Goal: Transaction & Acquisition: Purchase product/service

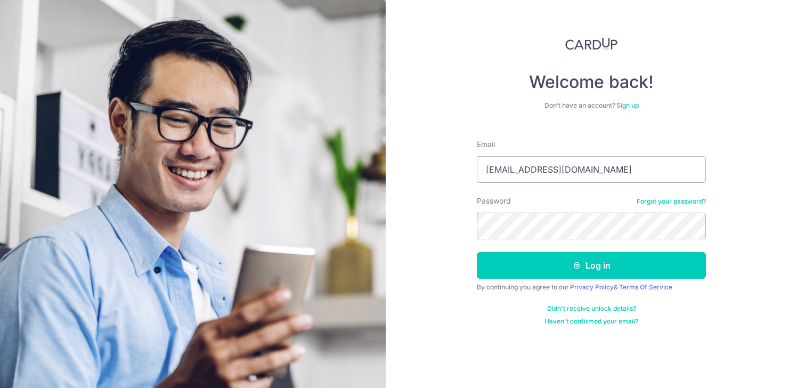
type input "simonchuajy@gmail.com"
click at [477, 252] on button "Log in" at bounding box center [591, 265] width 229 height 27
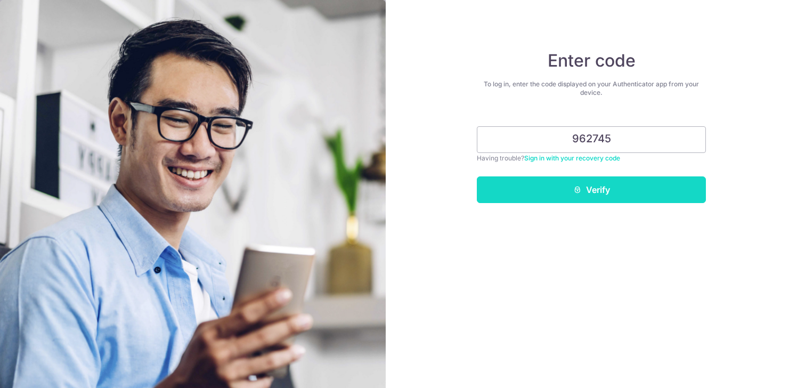
type input "962745"
click at [595, 195] on button "Verify" at bounding box center [591, 189] width 229 height 27
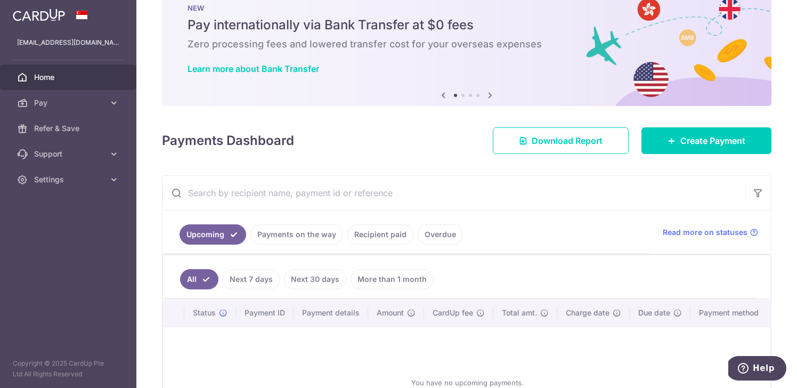
scroll to position [48, 0]
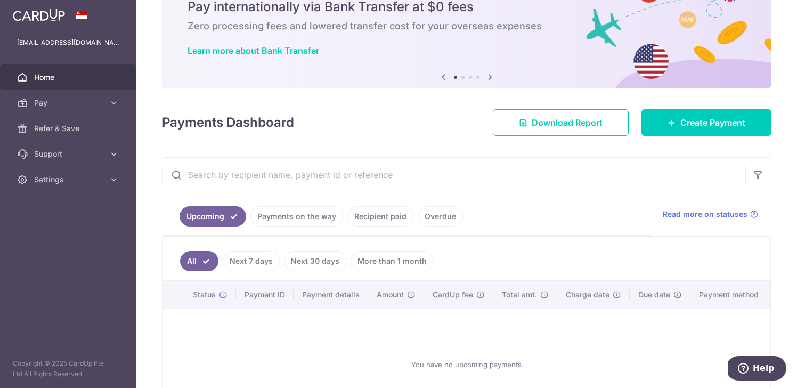
click at [388, 217] on link "Recipient paid" at bounding box center [380, 216] width 66 height 20
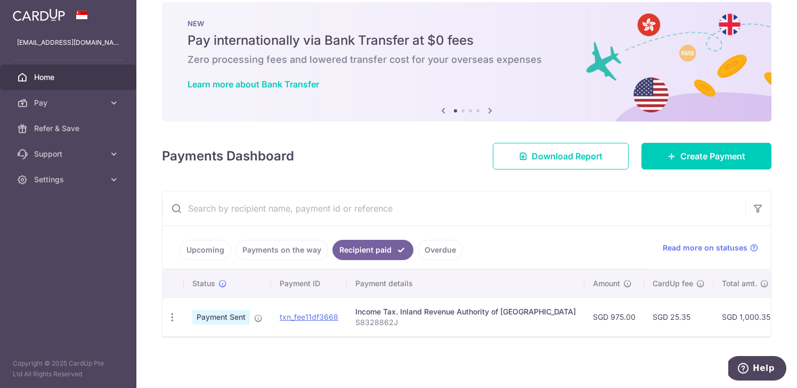
scroll to position [15, 0]
click at [63, 111] on link "Pay" at bounding box center [68, 103] width 136 height 26
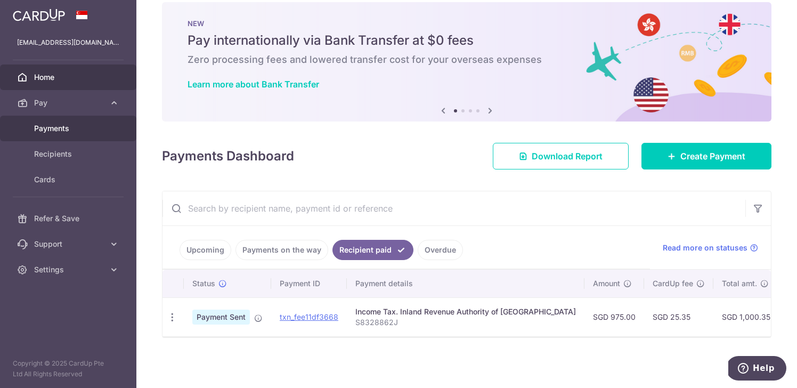
click at [68, 134] on link "Payments" at bounding box center [68, 129] width 136 height 26
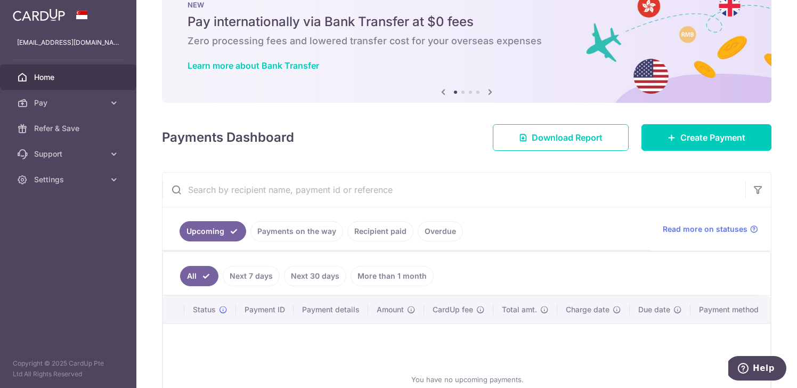
scroll to position [68, 0]
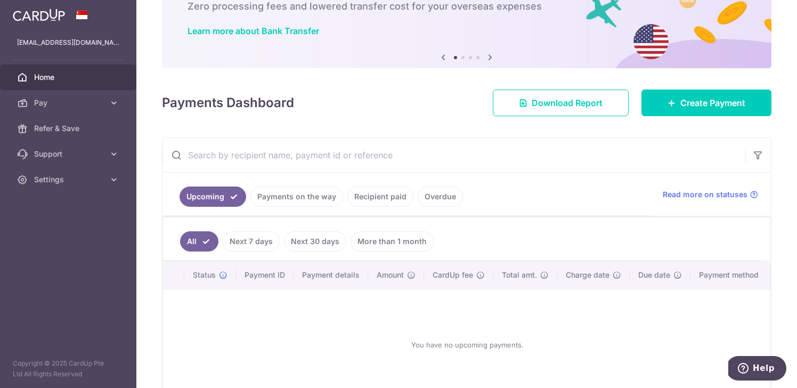
click at [381, 194] on link "Recipient paid" at bounding box center [380, 196] width 66 height 20
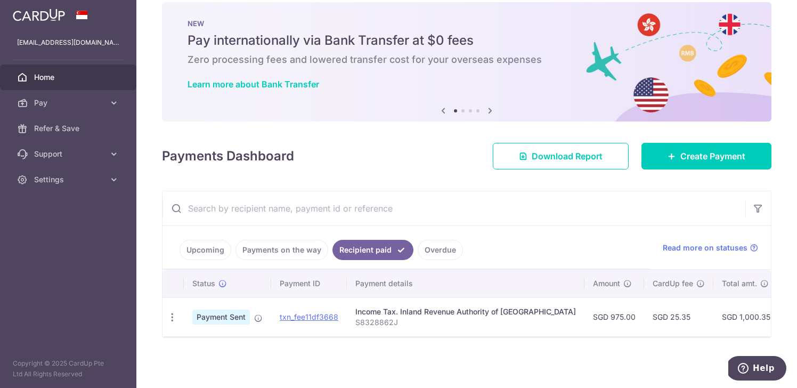
scroll to position [15, 0]
click at [315, 317] on link "txn_fee11df3668" at bounding box center [309, 316] width 59 height 9
click at [197, 251] on link "Upcoming" at bounding box center [205, 250] width 52 height 20
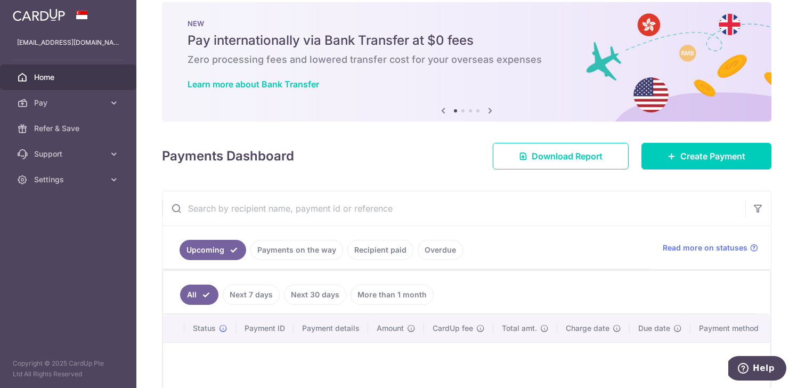
click at [282, 247] on link "Payments on the way" at bounding box center [296, 250] width 93 height 20
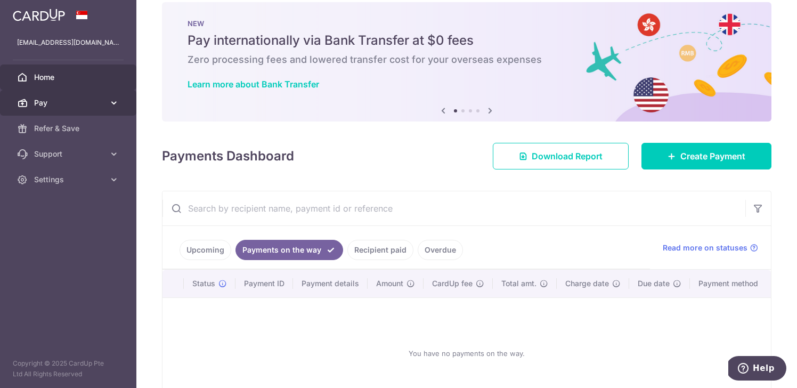
click at [102, 111] on link "Pay" at bounding box center [68, 103] width 136 height 26
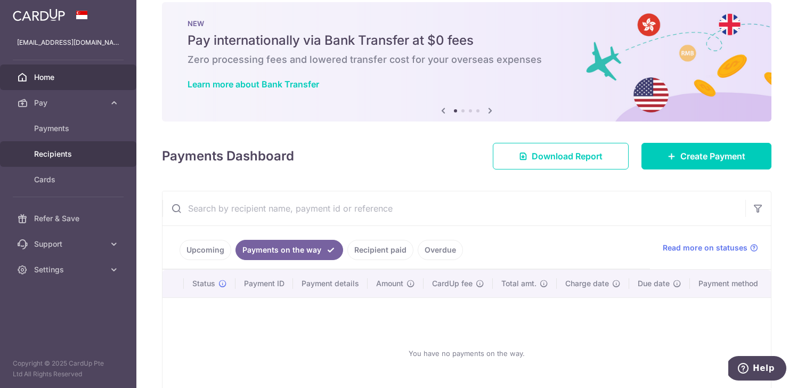
click at [94, 154] on span "Recipients" at bounding box center [69, 154] width 70 height 11
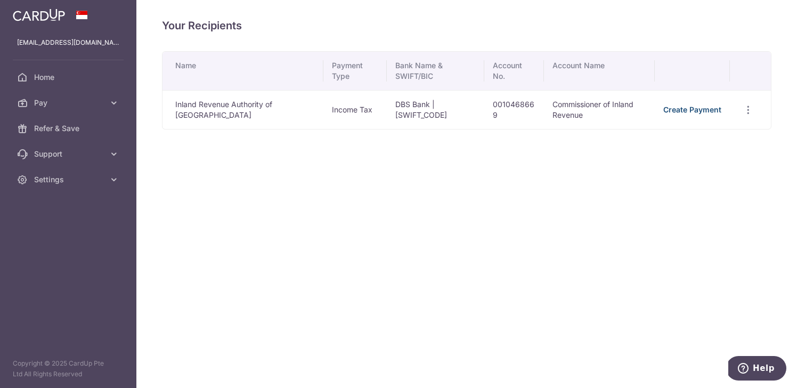
click at [679, 113] on link "Create Payment" at bounding box center [692, 109] width 58 height 9
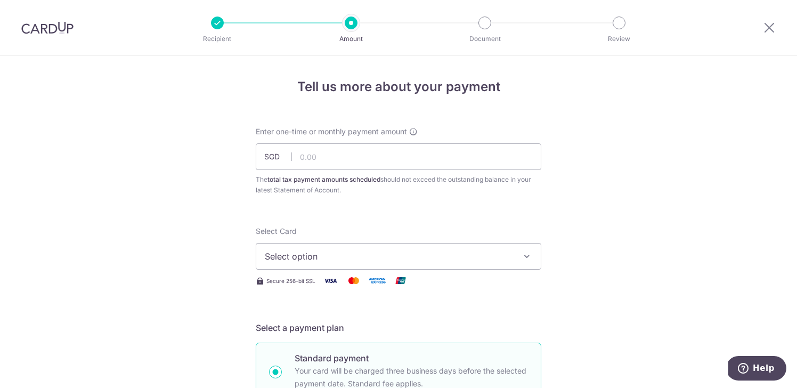
click at [388, 171] on div "Enter one-time or monthly payment amount SGD The total tax payment amounts sche…" at bounding box center [398, 160] width 285 height 69
click at [392, 157] on input "text" at bounding box center [398, 156] width 285 height 27
type input "975.00"
click at [503, 266] on button "Select option" at bounding box center [398, 256] width 285 height 27
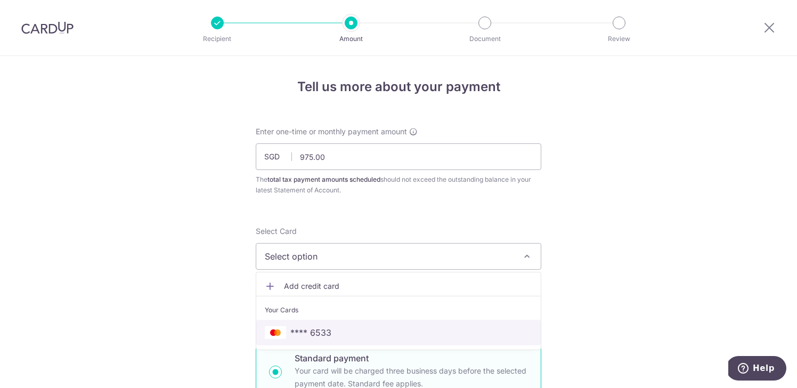
click at [463, 328] on span "**** 6533" at bounding box center [398, 332] width 267 height 13
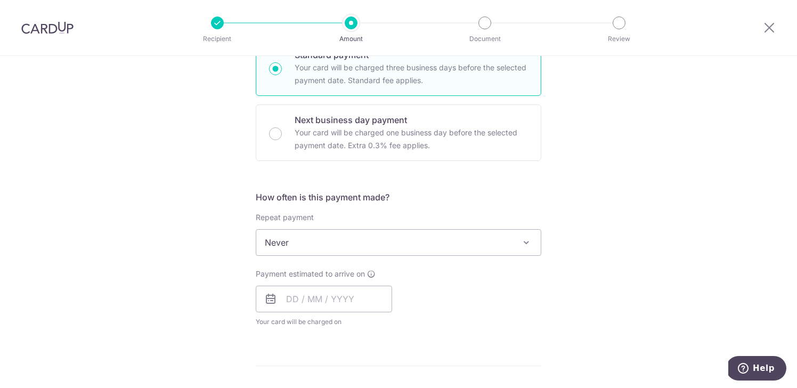
scroll to position [296, 0]
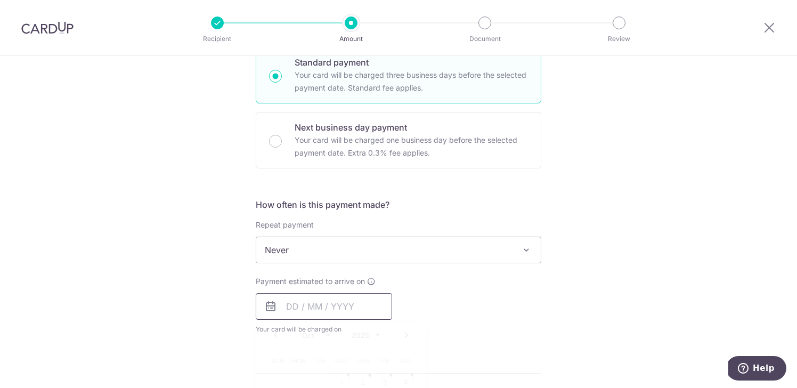
click at [293, 309] on input "text" at bounding box center [324, 306] width 136 height 27
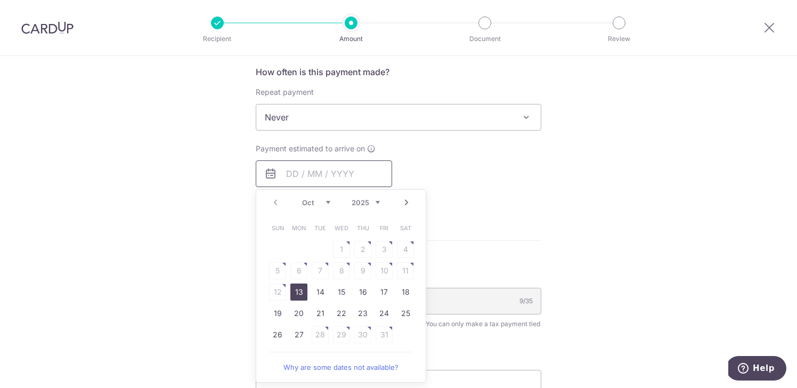
scroll to position [429, 0]
click at [385, 306] on link "24" at bounding box center [383, 312] width 17 height 17
type input "24/10/2025"
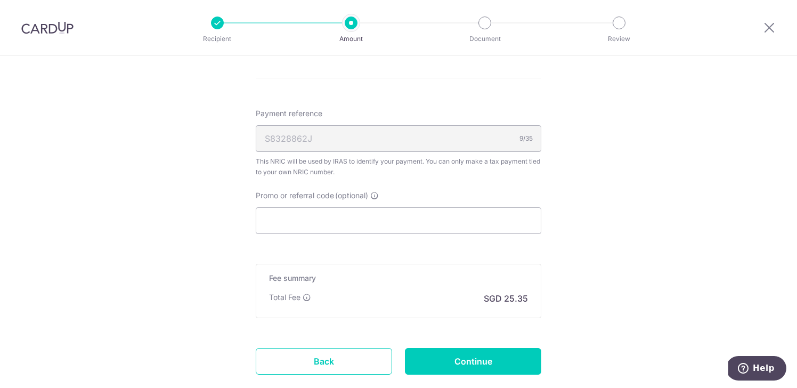
scroll to position [701, 0]
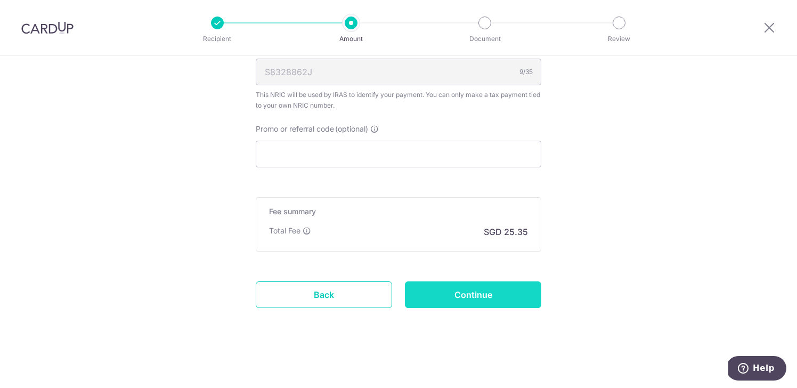
click at [516, 291] on input "Continue" at bounding box center [473, 294] width 136 height 27
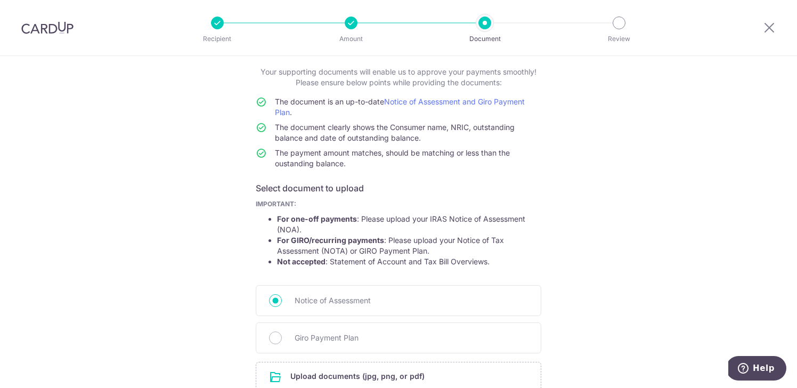
scroll to position [67, 0]
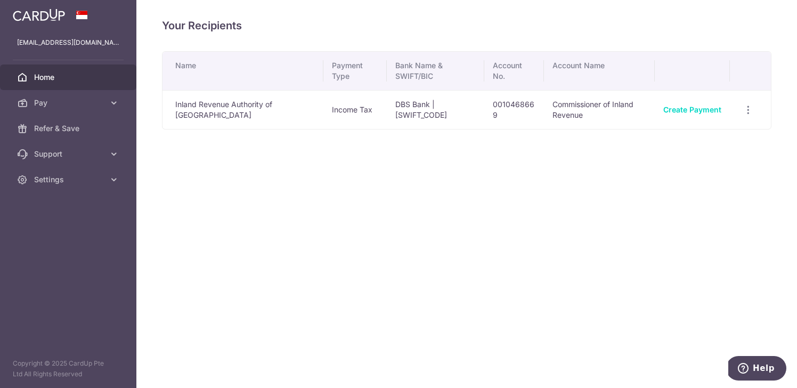
click at [71, 81] on span "Home" at bounding box center [69, 77] width 70 height 11
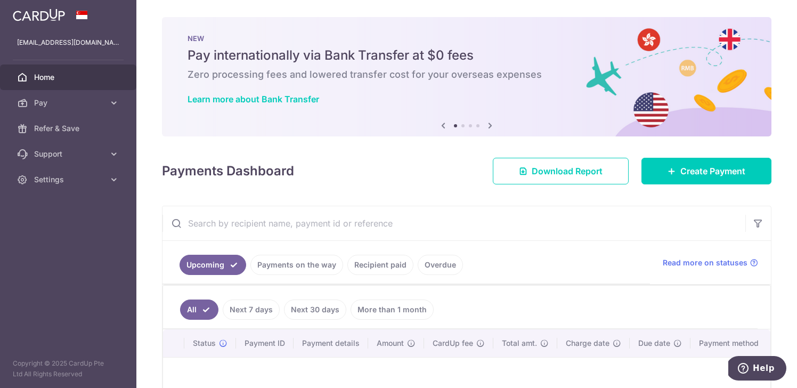
click at [393, 269] on link "Recipient paid" at bounding box center [380, 265] width 66 height 20
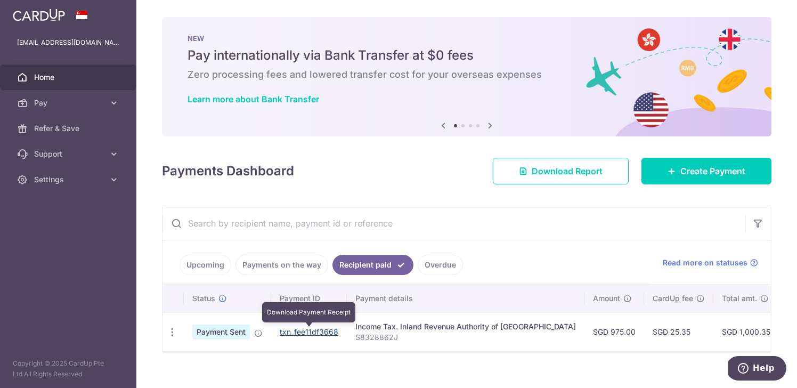
click at [317, 331] on link "txn_fee11df3668" at bounding box center [309, 331] width 59 height 9
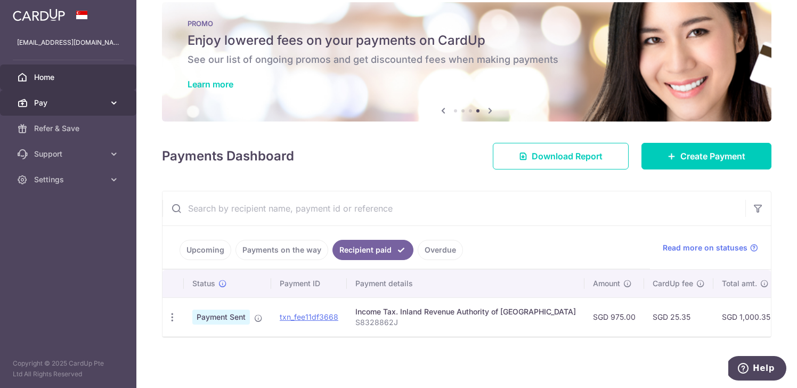
click at [55, 97] on link "Pay" at bounding box center [68, 103] width 136 height 26
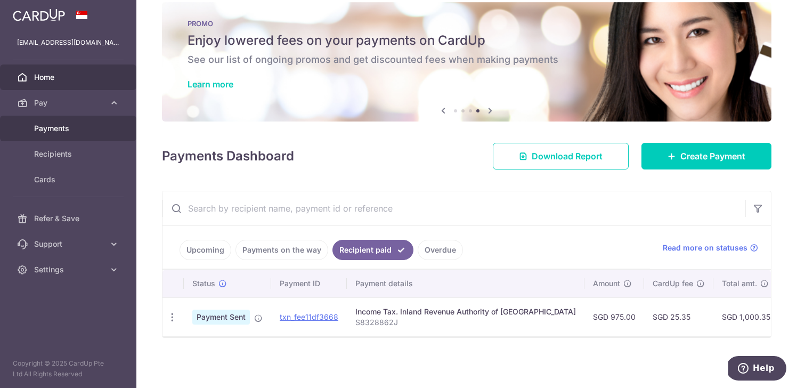
click at [72, 136] on link "Payments" at bounding box center [68, 129] width 136 height 26
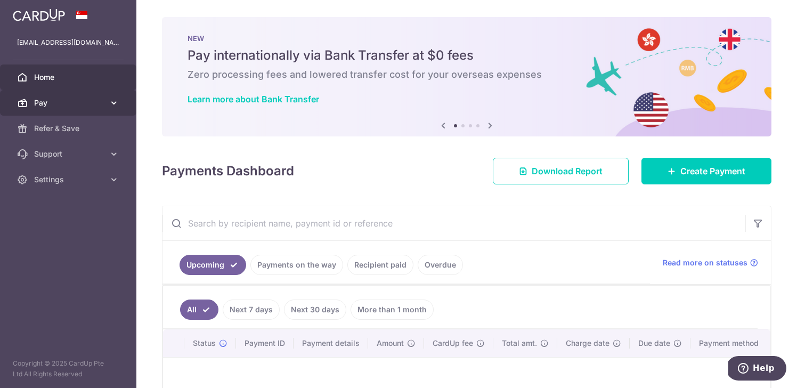
click at [83, 107] on span "Pay" at bounding box center [69, 102] width 70 height 11
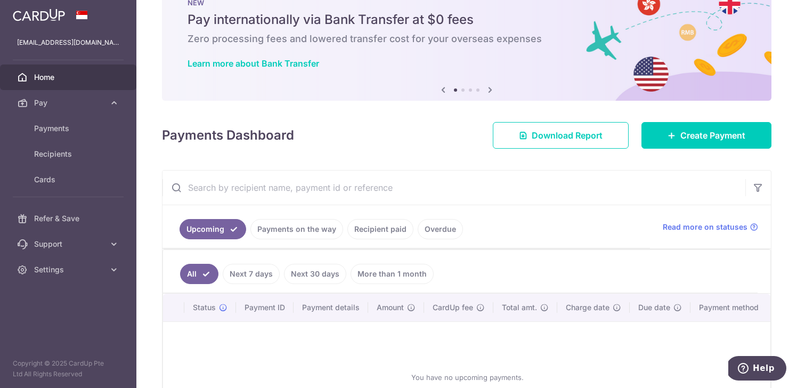
scroll to position [46, 0]
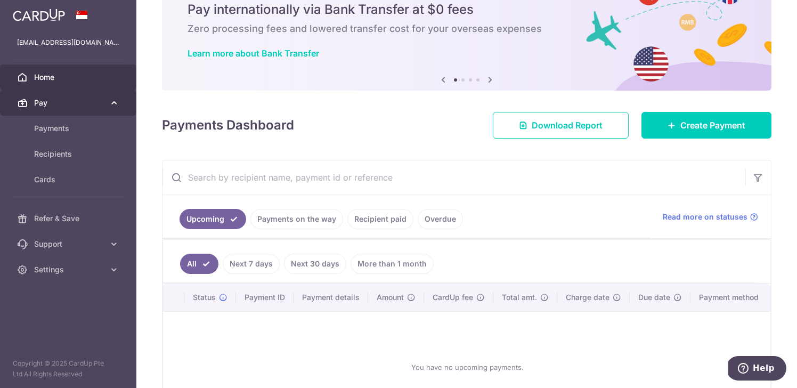
drag, startPoint x: 319, startPoint y: 222, endPoint x: 48, endPoint y: 100, distance: 297.3
click at [48, 100] on main "simonchuajy@gmail.com Home Pay Payments Recipients Cards Refer & Save Support F…" at bounding box center [398, 194] width 797 height 388
click at [44, 105] on span "Pay" at bounding box center [69, 102] width 70 height 11
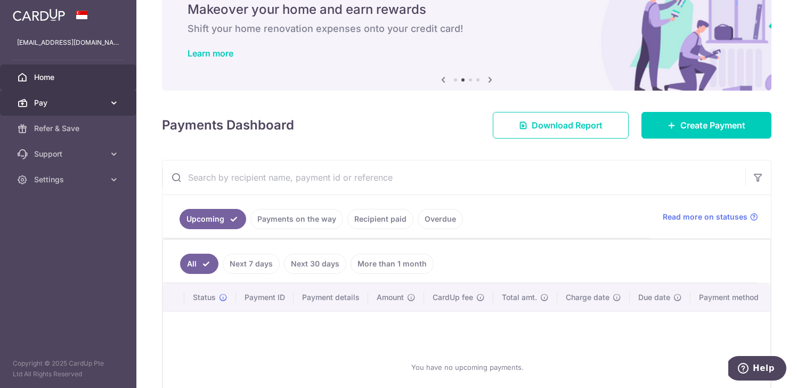
click at [109, 97] on icon at bounding box center [114, 102] width 11 height 11
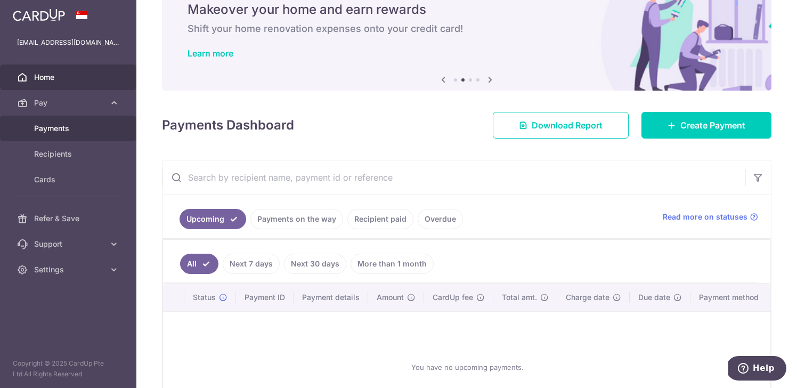
click at [81, 130] on span "Payments" at bounding box center [69, 128] width 70 height 11
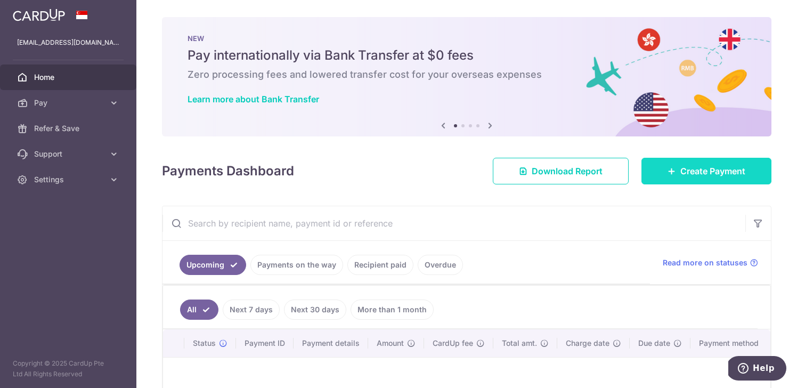
click at [697, 175] on span "Create Payment" at bounding box center [712, 171] width 65 height 13
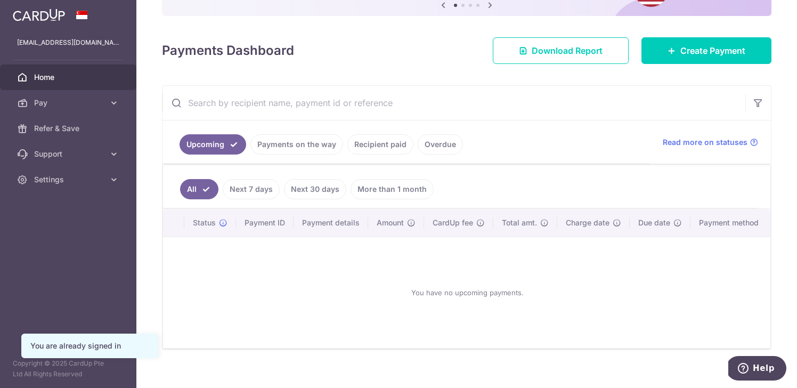
scroll to position [133, 0]
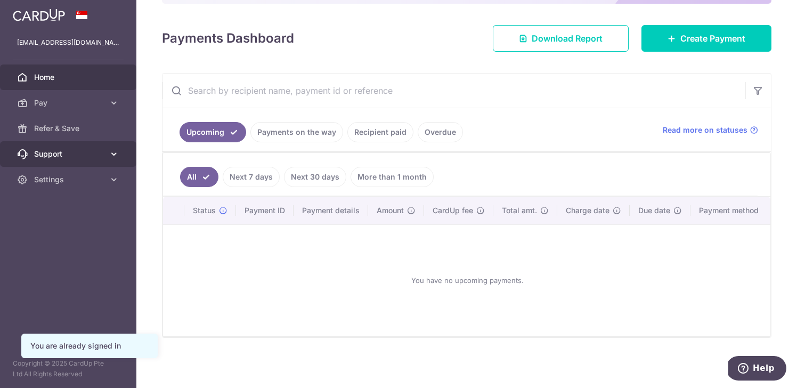
click at [93, 160] on link "Support" at bounding box center [68, 154] width 136 height 26
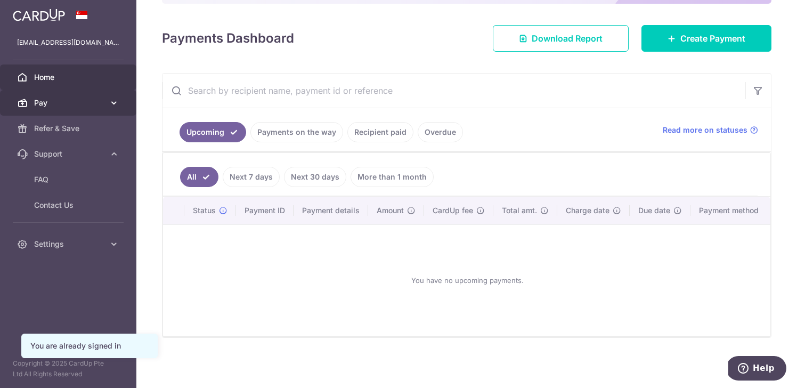
click at [88, 112] on link "Pay" at bounding box center [68, 103] width 136 height 26
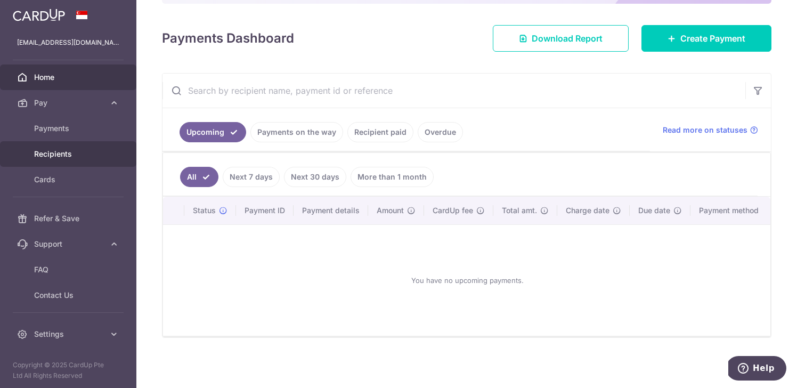
click at [85, 156] on span "Recipients" at bounding box center [69, 154] width 70 height 11
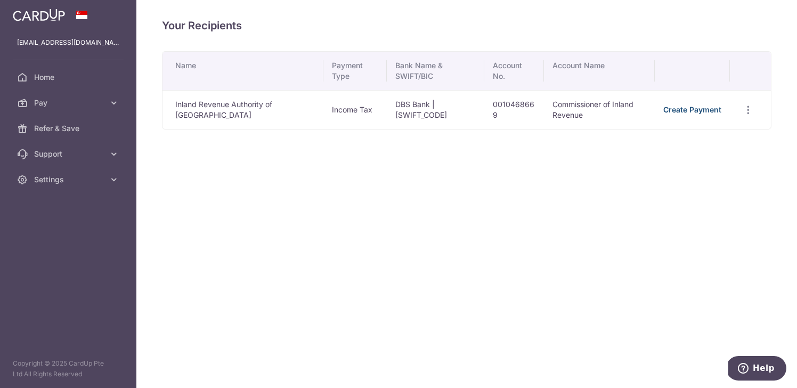
click at [673, 108] on link "Create Payment" at bounding box center [692, 109] width 58 height 9
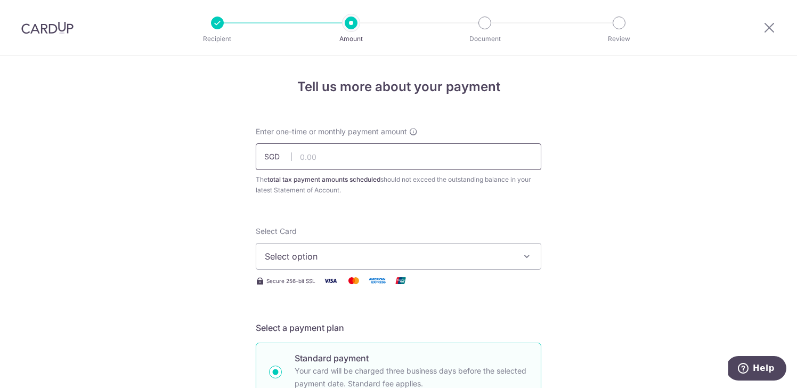
click at [417, 167] on input "text" at bounding box center [398, 156] width 285 height 27
type input "975.00"
click at [488, 257] on span "Select option" at bounding box center [389, 256] width 248 height 13
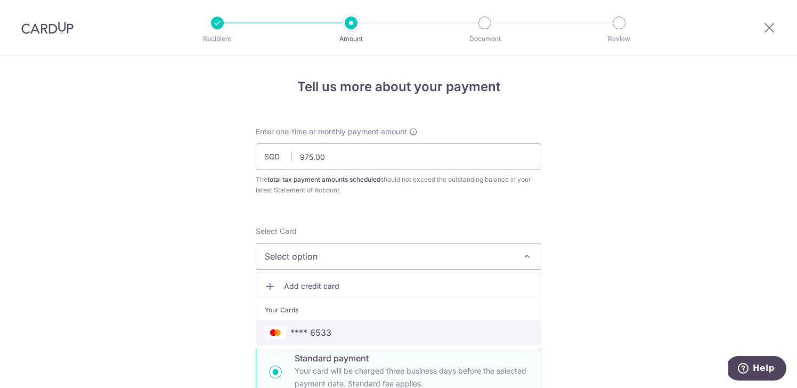
click at [434, 329] on span "**** 6533" at bounding box center [398, 332] width 267 height 13
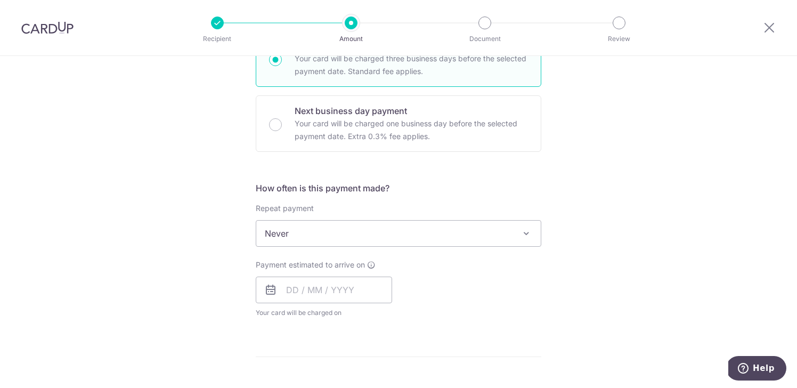
scroll to position [298, 0]
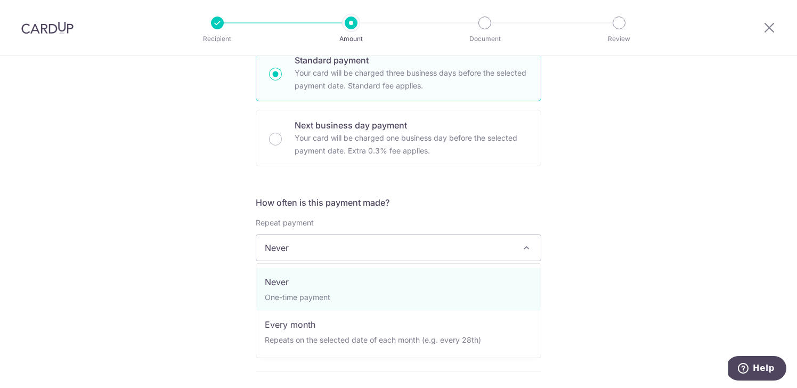
click at [508, 250] on span "Never" at bounding box center [398, 248] width 284 height 26
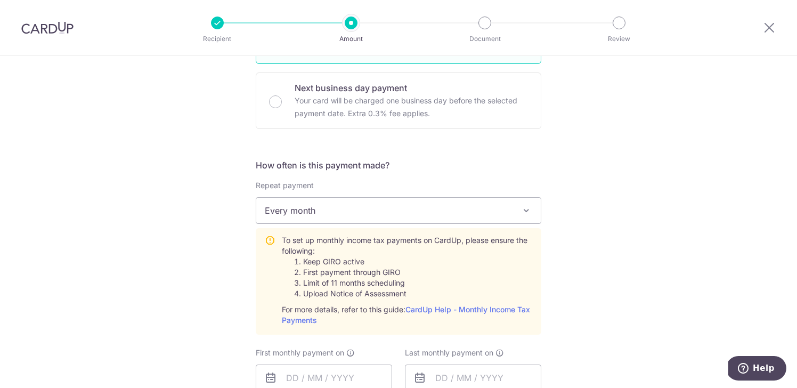
scroll to position [352, 0]
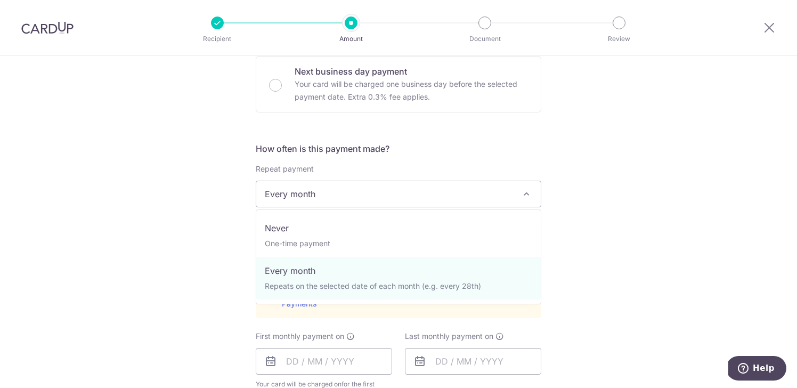
click at [427, 198] on span "Every month" at bounding box center [398, 194] width 284 height 26
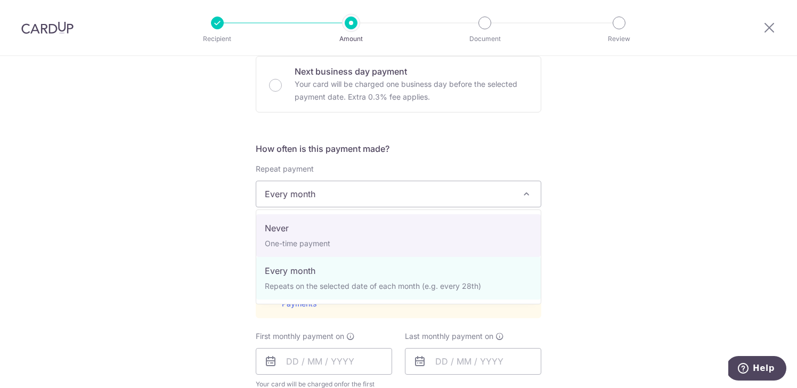
select select "1"
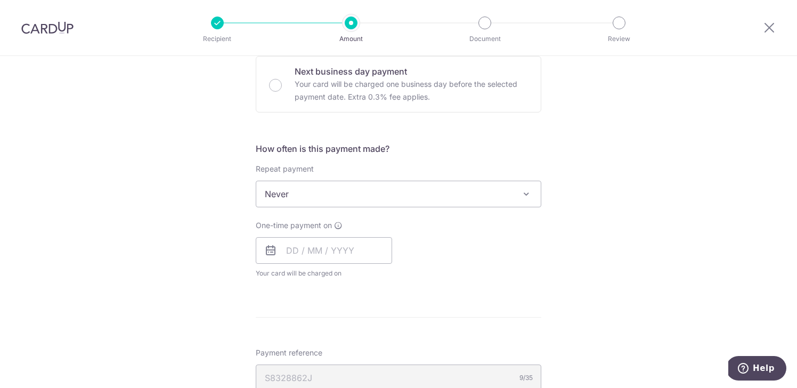
scroll to position [379, 0]
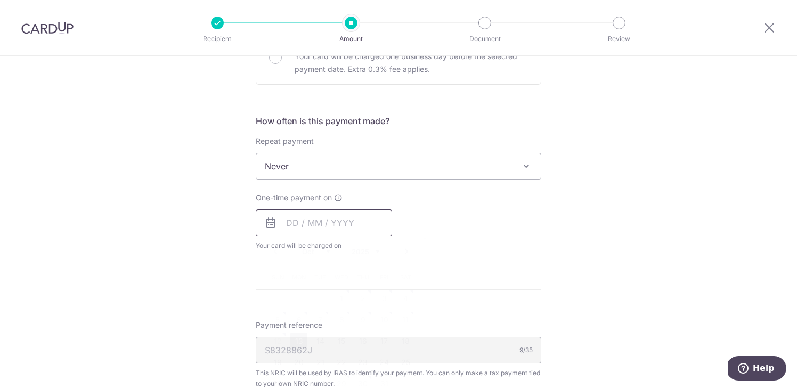
click at [287, 226] on input "text" at bounding box center [324, 222] width 136 height 27
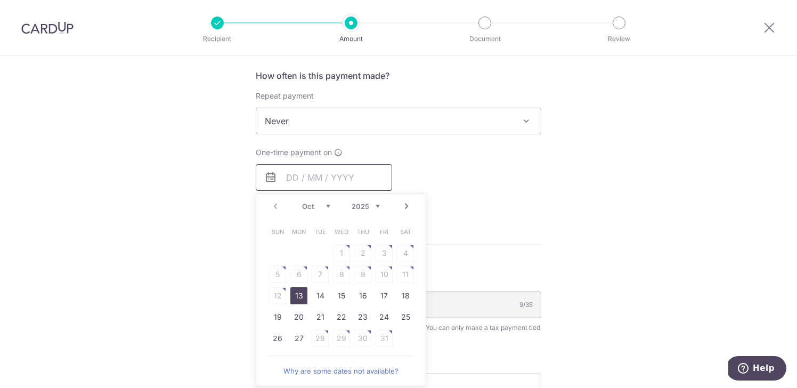
scroll to position [440, 0]
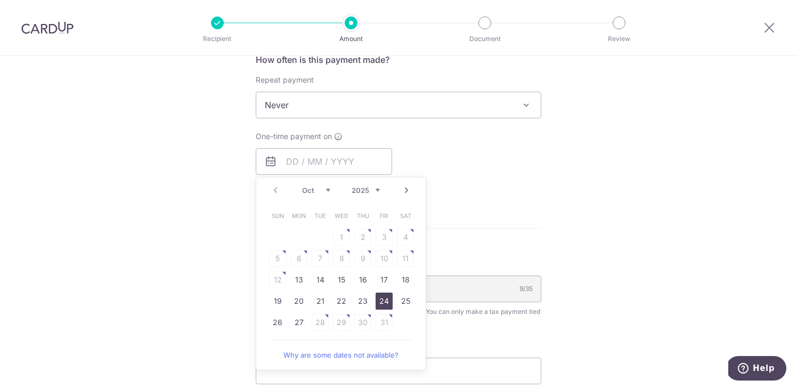
click at [383, 302] on link "24" at bounding box center [383, 300] width 17 height 17
type input "24/10/2025"
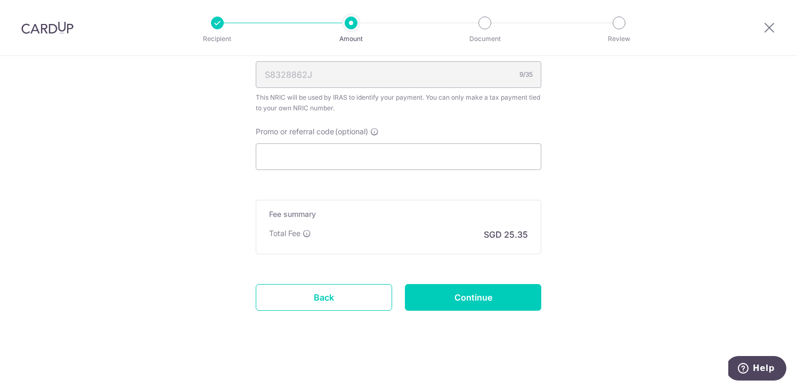
scroll to position [701, 0]
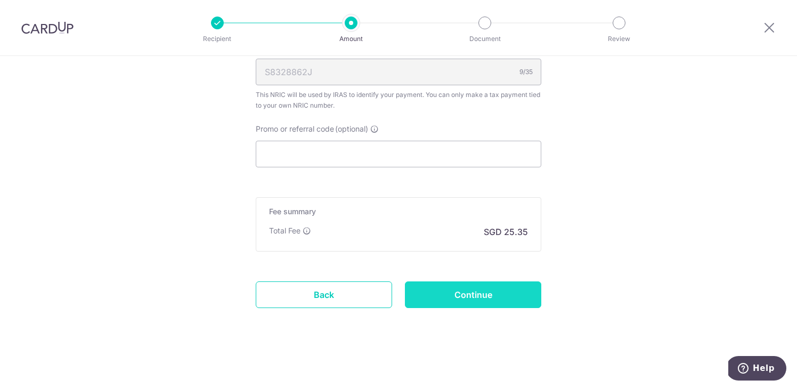
click at [451, 291] on input "Continue" at bounding box center [473, 294] width 136 height 27
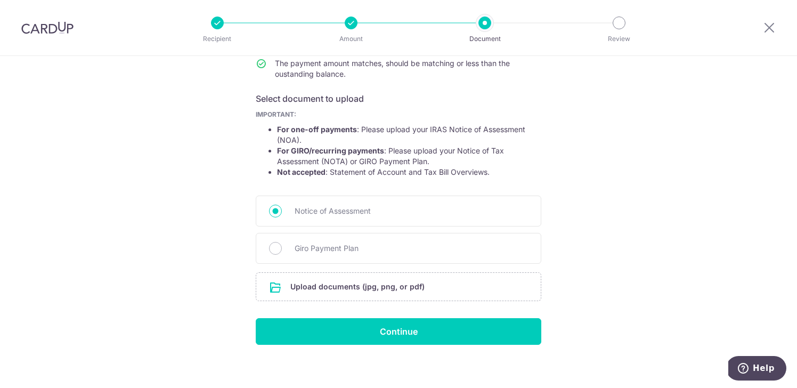
scroll to position [156, 0]
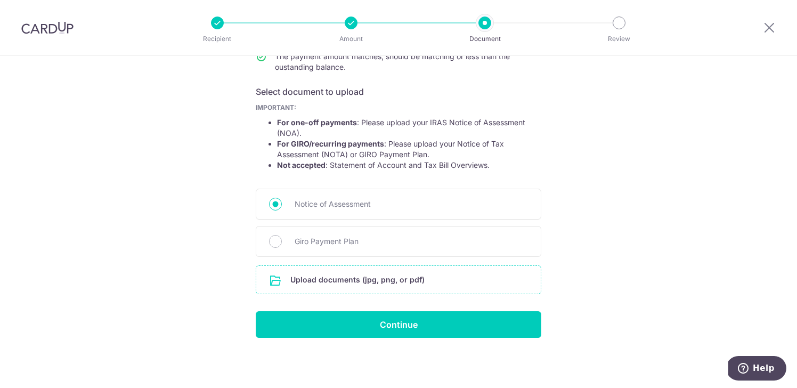
click at [422, 286] on input "file" at bounding box center [398, 280] width 284 height 28
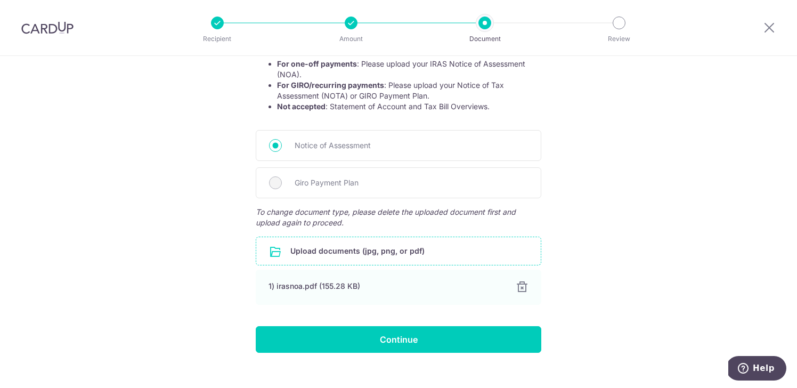
scroll to position [230, 0]
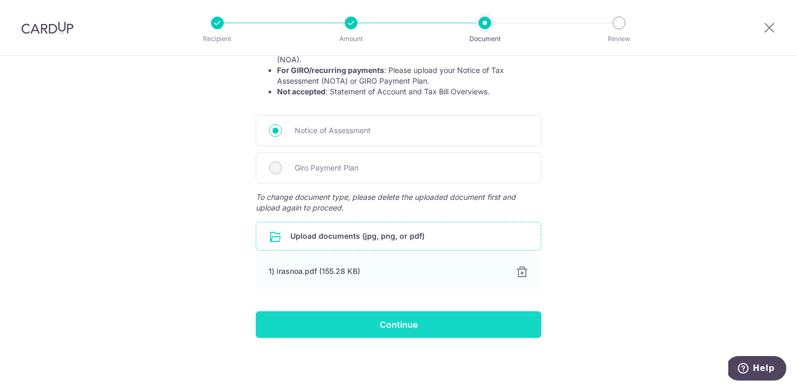
click at [495, 328] on input "Continue" at bounding box center [398, 324] width 285 height 27
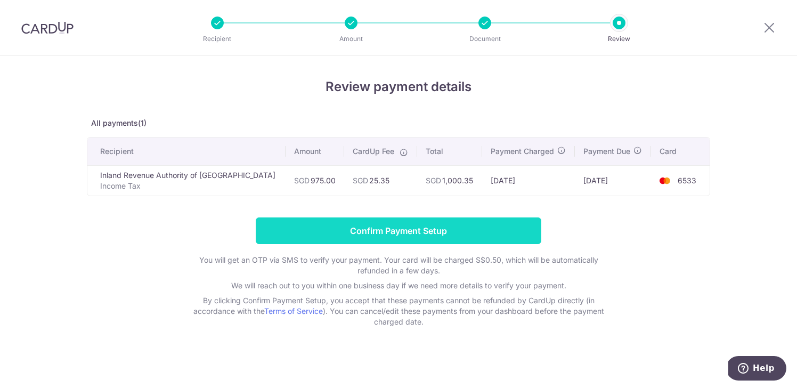
click at [508, 238] on input "Confirm Payment Setup" at bounding box center [398, 230] width 285 height 27
